Goal: Navigation & Orientation: Find specific page/section

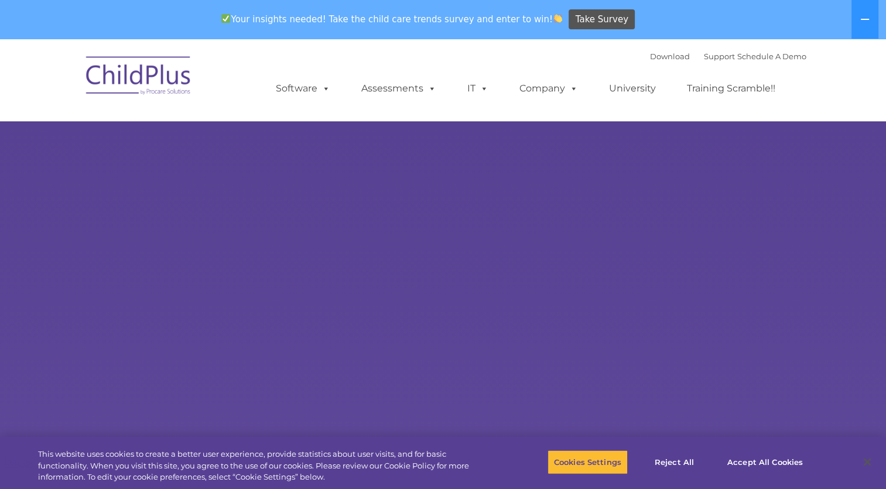
select select "MEDIUM"
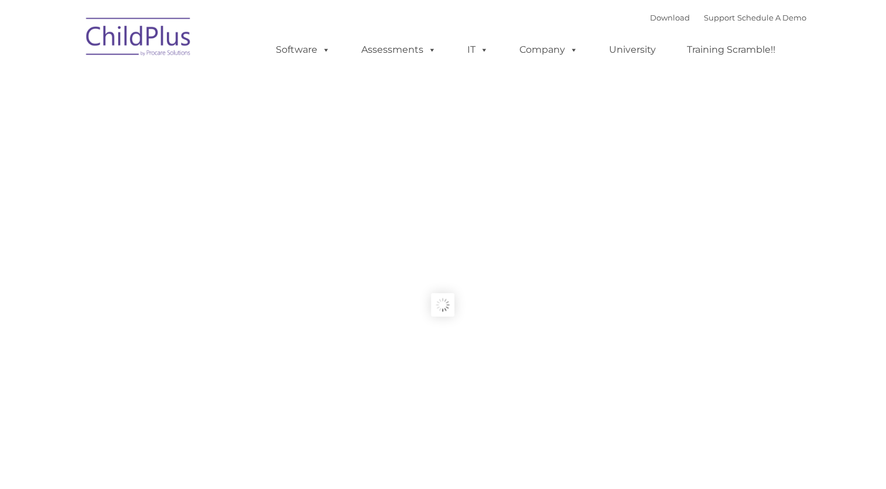
type input ""
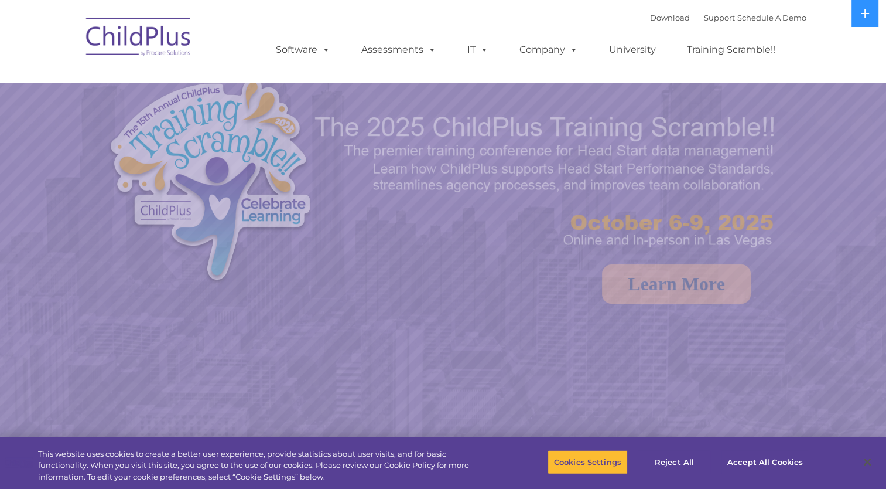
select select "MEDIUM"
